Goal: Navigation & Orientation: Find specific page/section

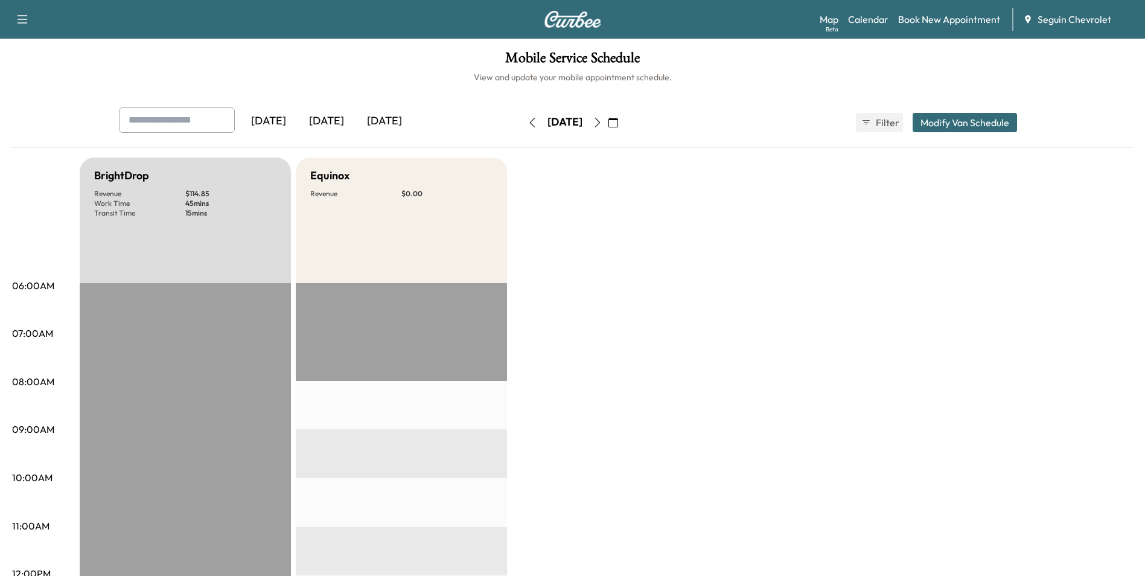
click at [329, 119] on div "[DATE]" at bounding box center [326, 121] width 58 height 28
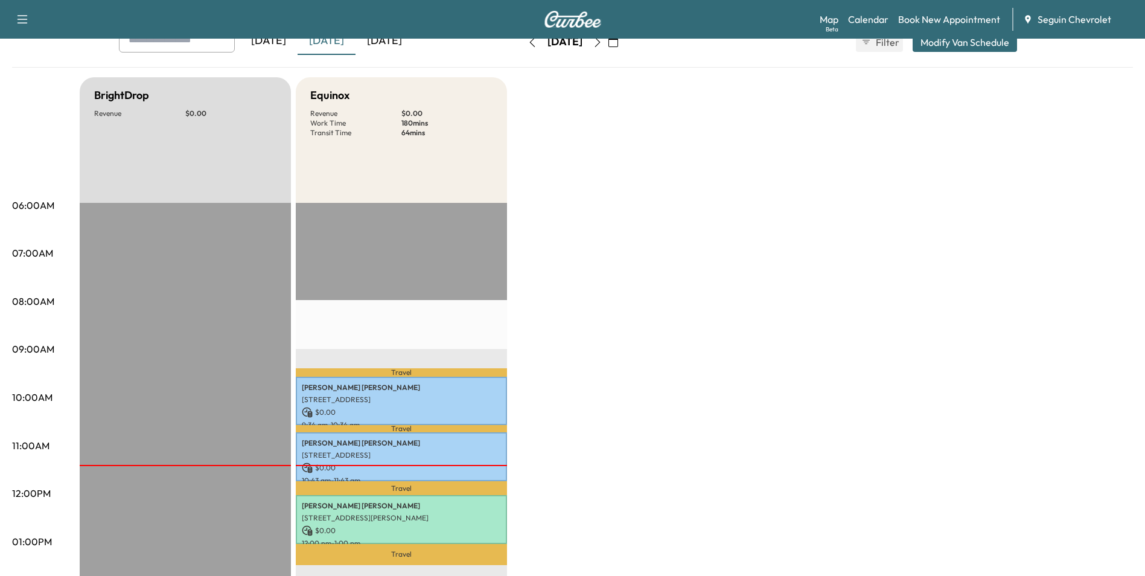
scroll to position [60, 0]
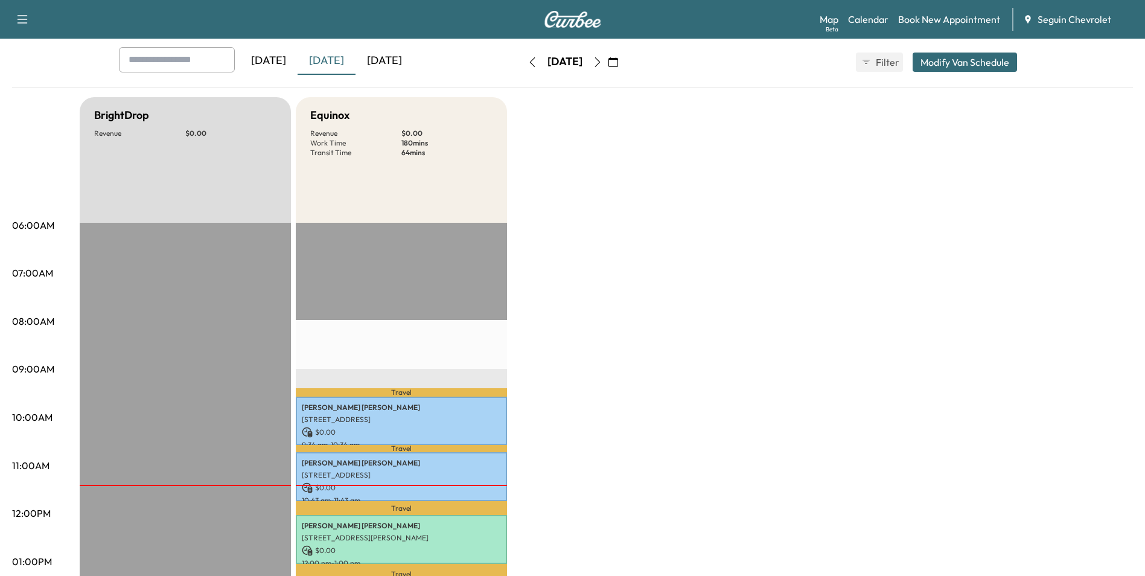
click at [602, 62] on icon "button" at bounding box center [598, 62] width 10 height 10
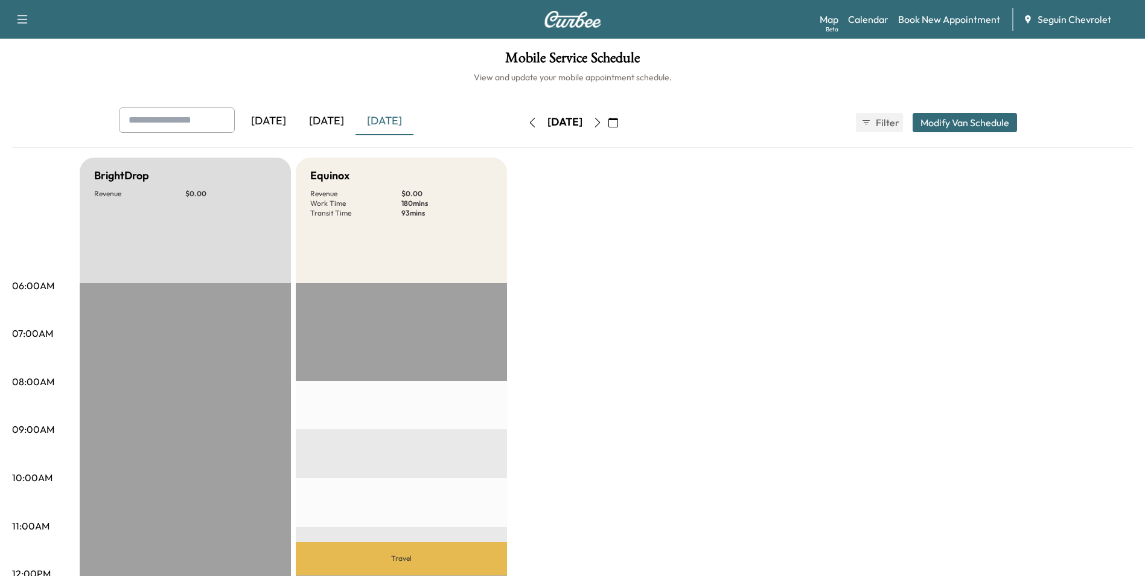
click at [602, 124] on icon "button" at bounding box center [598, 123] width 10 height 10
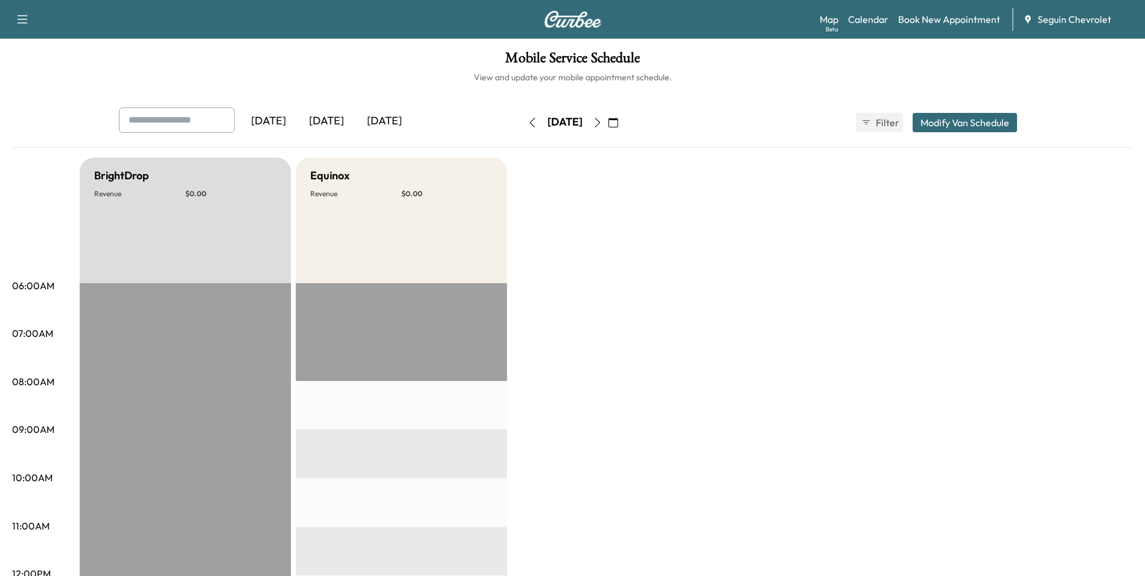
click at [623, 124] on button "button" at bounding box center [613, 122] width 21 height 19
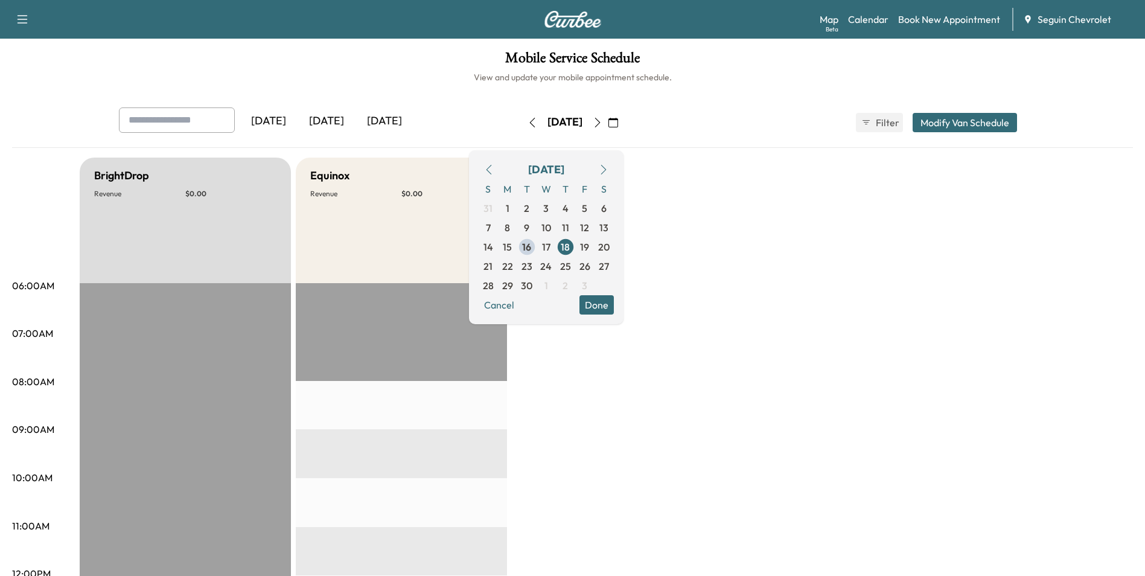
click at [608, 127] on button "button" at bounding box center [597, 122] width 21 height 19
click at [21, 20] on icon "button" at bounding box center [22, 19] width 14 height 14
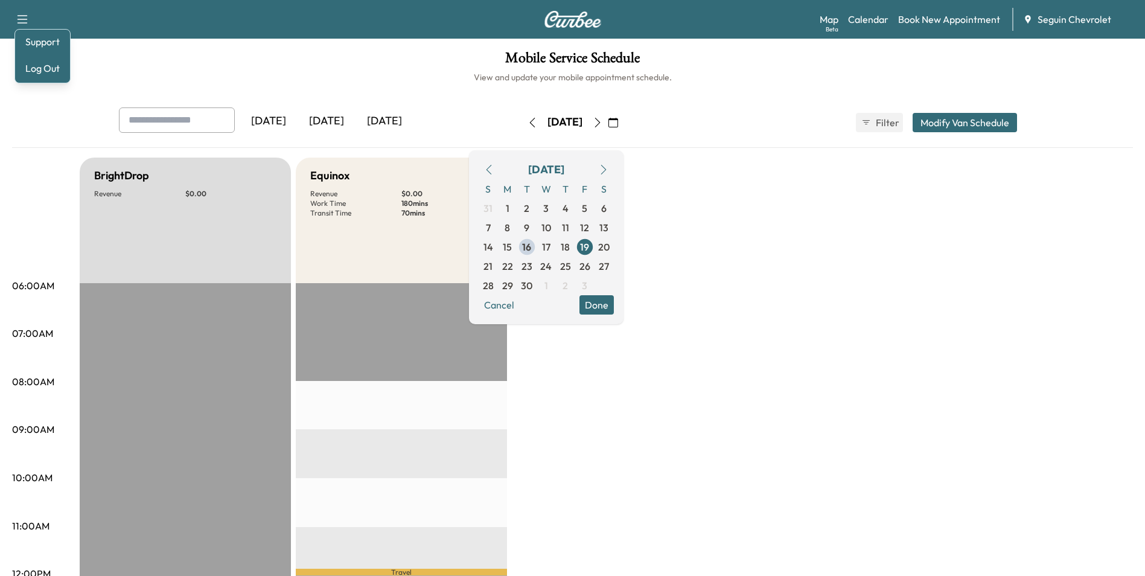
click at [124, 19] on div "Support Log Out Map Beta Calendar Book New Appointment Seguin Chevrolet" at bounding box center [572, 19] width 1145 height 39
click at [825, 19] on link "Map Beta" at bounding box center [828, 19] width 19 height 14
